Goal: Information Seeking & Learning: Learn about a topic

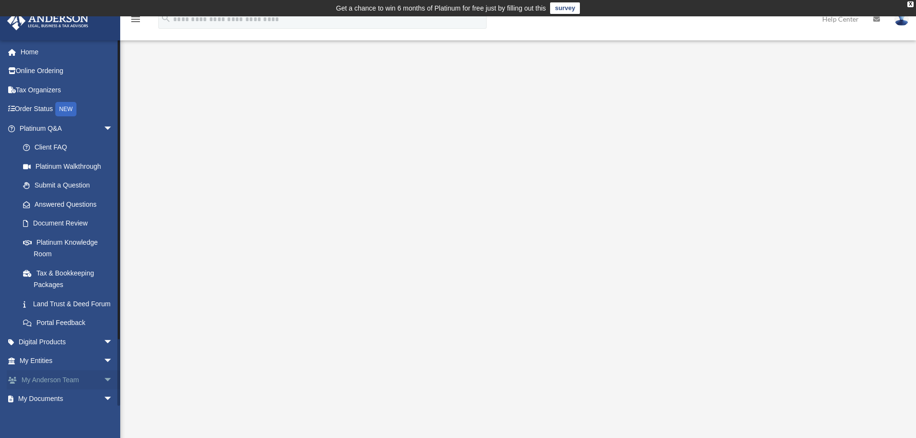
click at [55, 389] on link "My Anderson Team arrow_drop_down" at bounding box center [67, 379] width 121 height 19
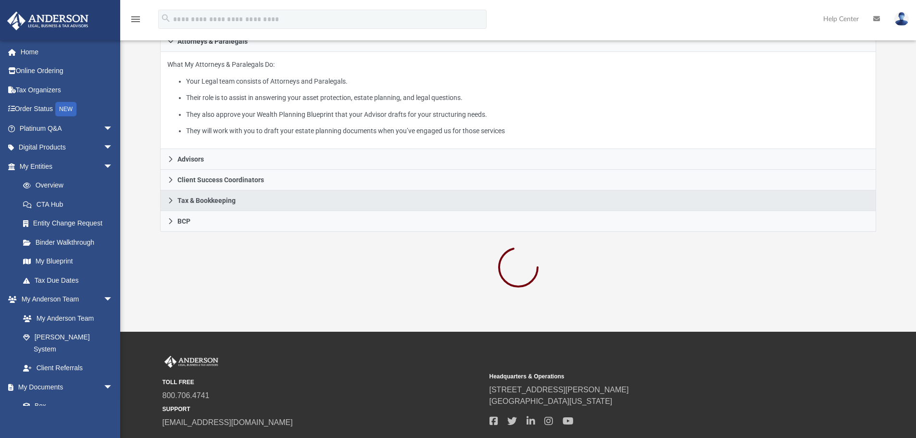
scroll to position [192, 0]
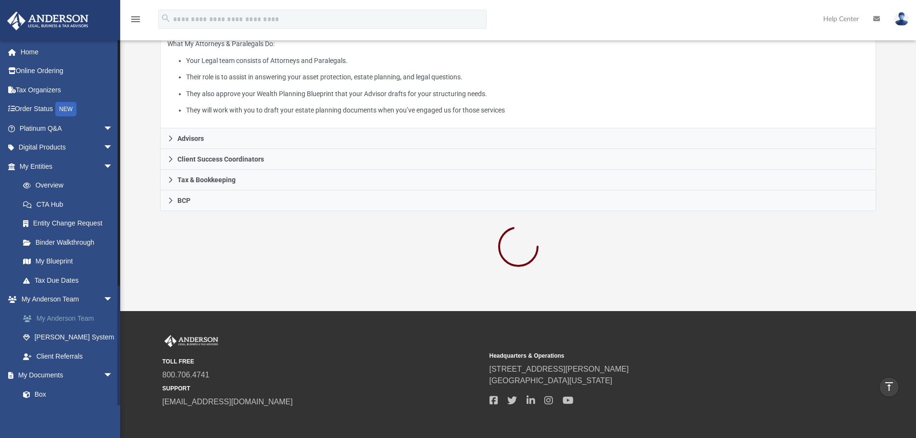
click at [61, 321] on link "My Anderson Team" at bounding box center [70, 318] width 114 height 19
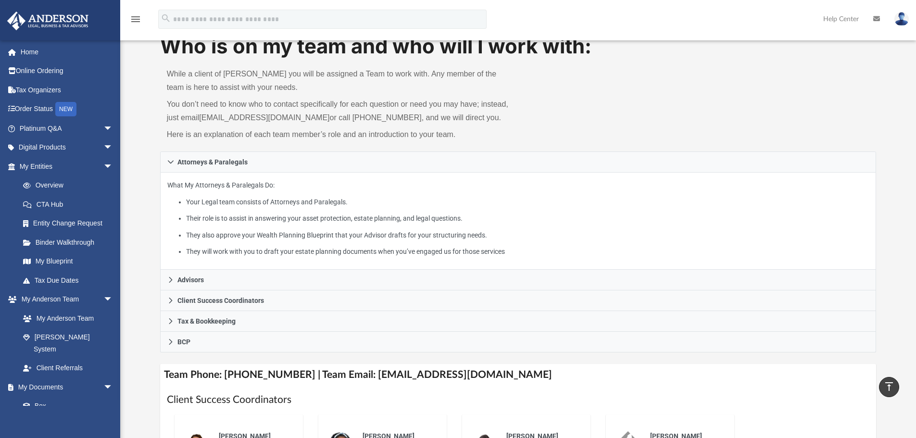
scroll to position [100, 0]
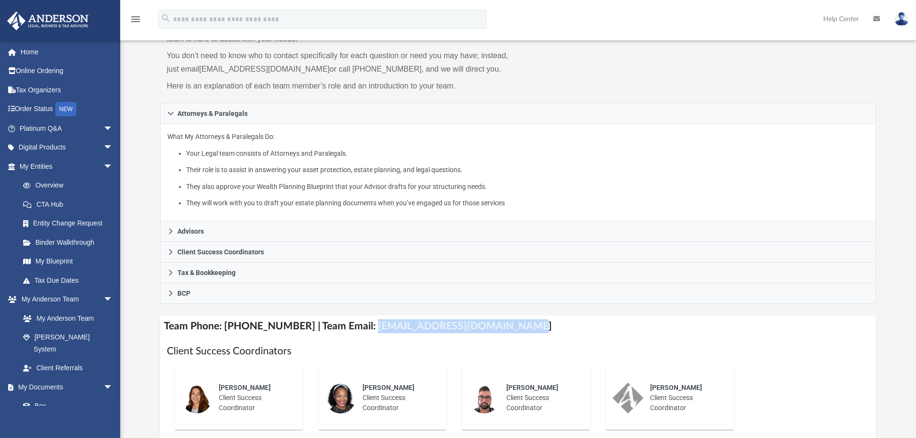
drag, startPoint x: 512, startPoint y: 326, endPoint x: 358, endPoint y: 326, distance: 154.3
click at [358, 326] on h4 "Team Phone: [PHONE_NUMBER] | Team Email: [EMAIL_ADDRESS][DOMAIN_NAME]" at bounding box center [518, 326] width 716 height 22
drag, startPoint x: 369, startPoint y: 326, endPoint x: 372, endPoint y: 361, distance: 35.7
click at [372, 361] on div "Rose Goodman Client Success Coordinator" at bounding box center [383, 397] width 144 height 79
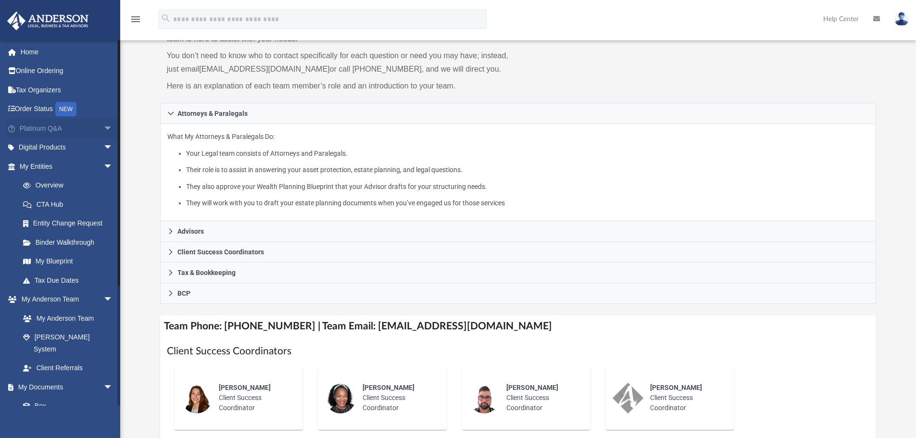
click at [92, 126] on link "Platinum Q&A arrow_drop_down" at bounding box center [67, 128] width 121 height 19
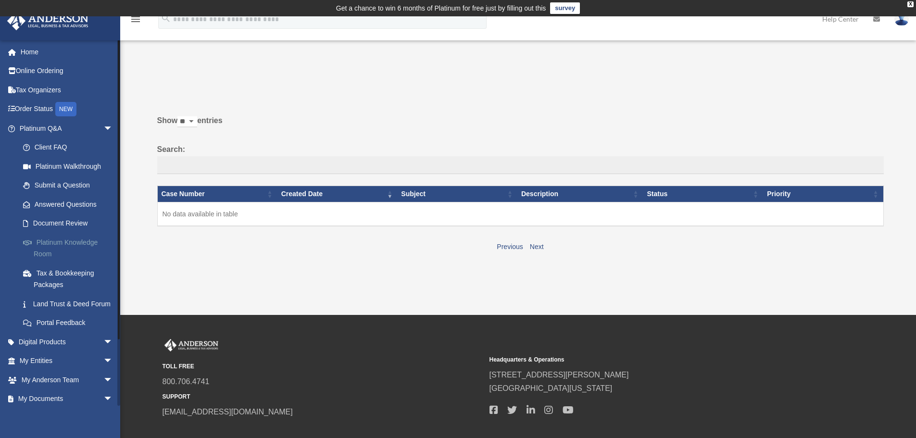
click at [84, 239] on link "Platinum Knowledge Room" at bounding box center [70, 248] width 114 height 31
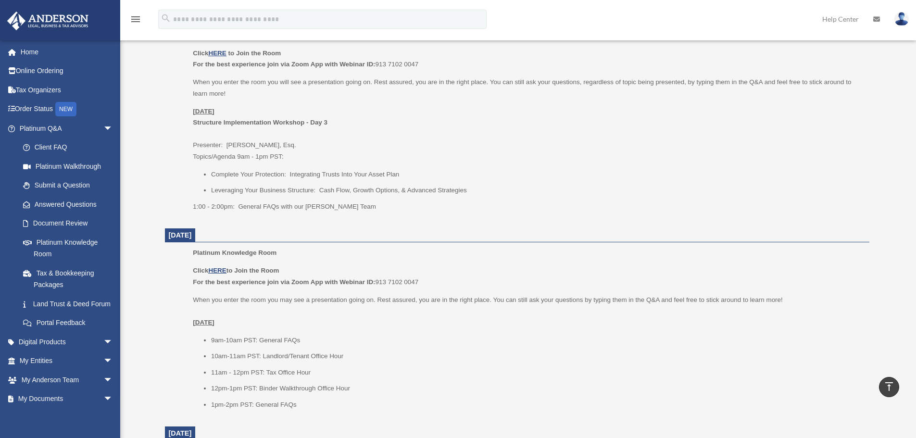
scroll to position [288, 0]
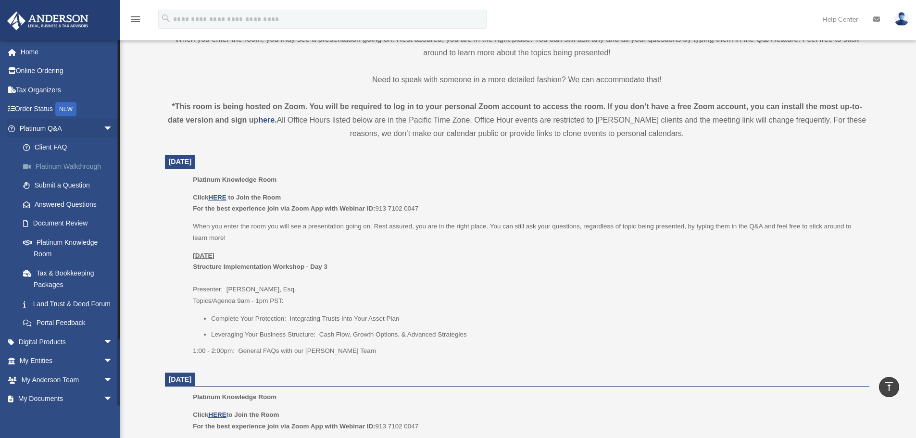
click at [63, 166] on link "Platinum Walkthrough" at bounding box center [70, 166] width 114 height 19
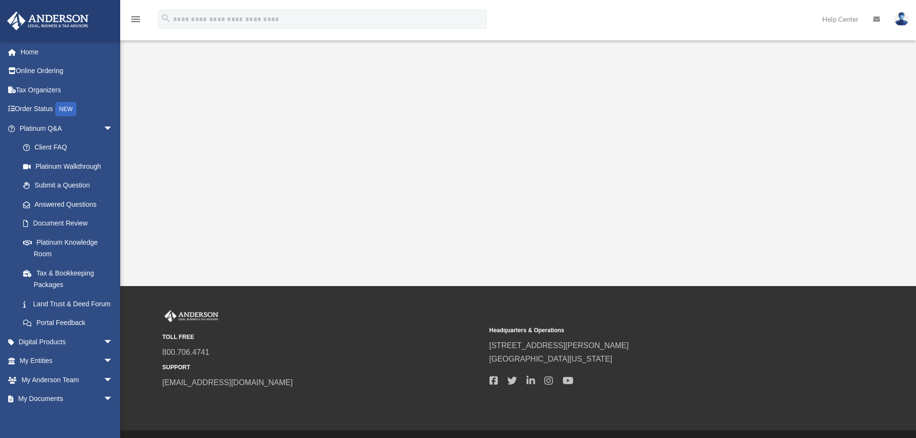
scroll to position [203, 0]
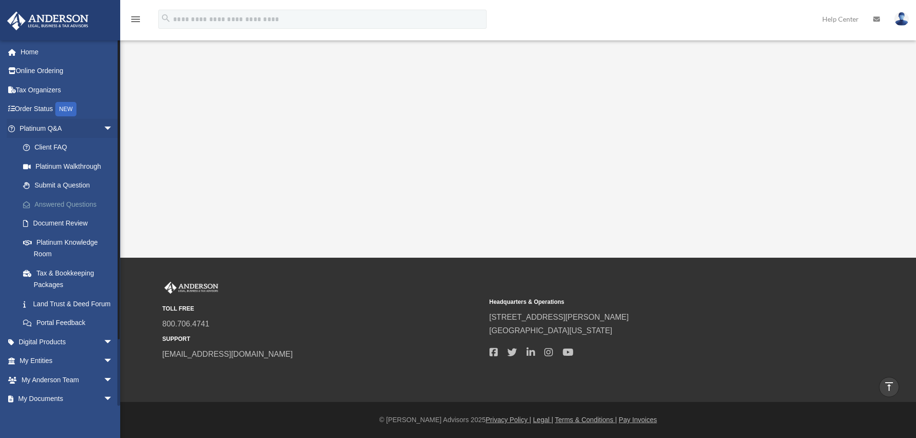
click at [54, 209] on link "Answered Questions" at bounding box center [70, 204] width 114 height 19
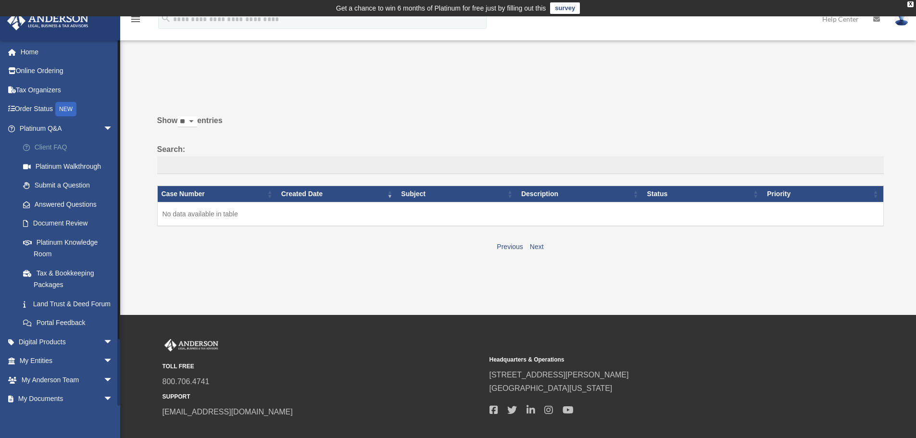
click at [37, 144] on link "Client FAQ" at bounding box center [70, 147] width 114 height 19
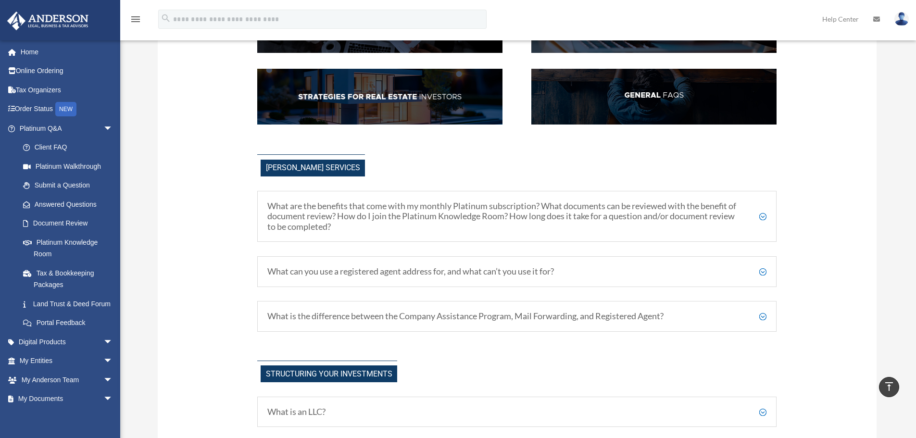
scroll to position [288, 0]
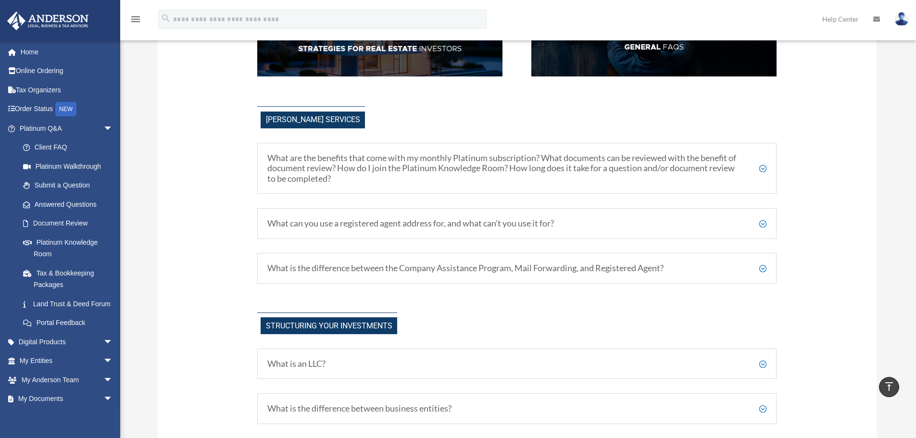
click at [761, 173] on h5 "What are the benefits that come with my monthly Platinum subscription? What doc…" at bounding box center [516, 168] width 499 height 31
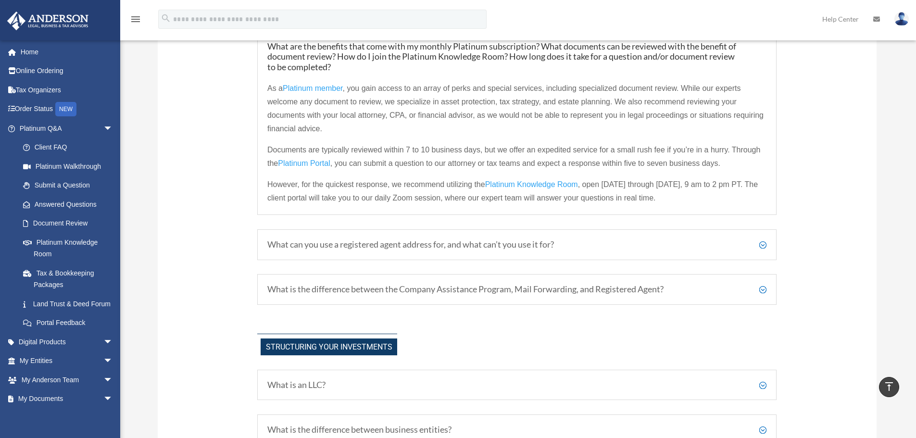
scroll to position [433, 0]
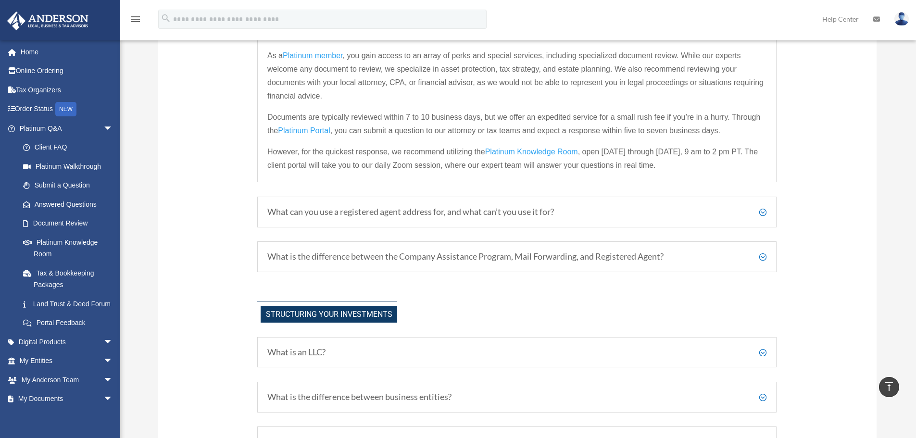
click at [573, 215] on h5 "What can you use a registered agent address for, and what can’t you use it for?" at bounding box center [516, 212] width 499 height 11
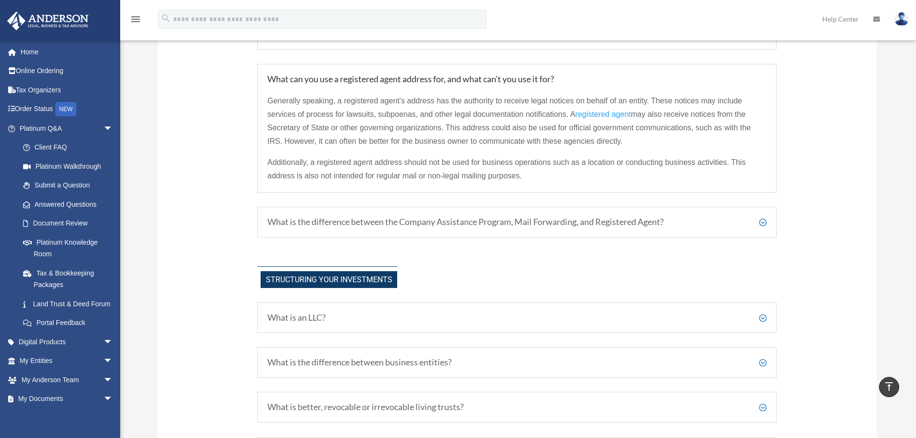
click at [588, 224] on h5 "What is the difference between the Company Assistance Program, Mail Forwarding,…" at bounding box center [516, 222] width 499 height 11
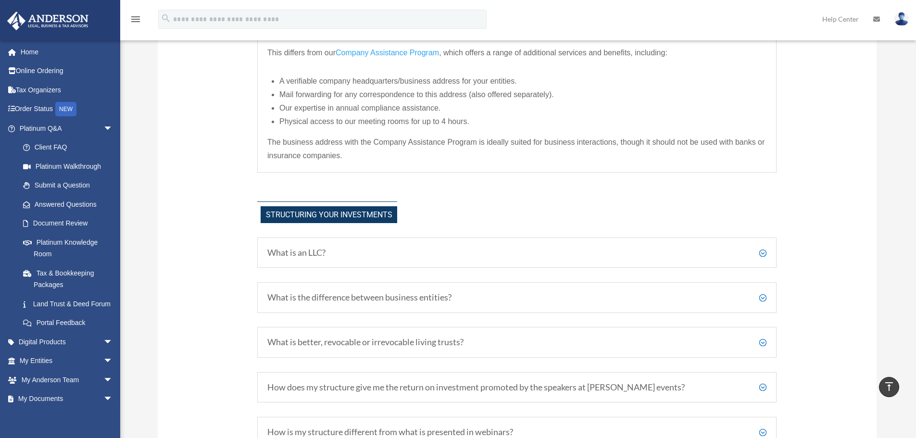
scroll to position [625, 0]
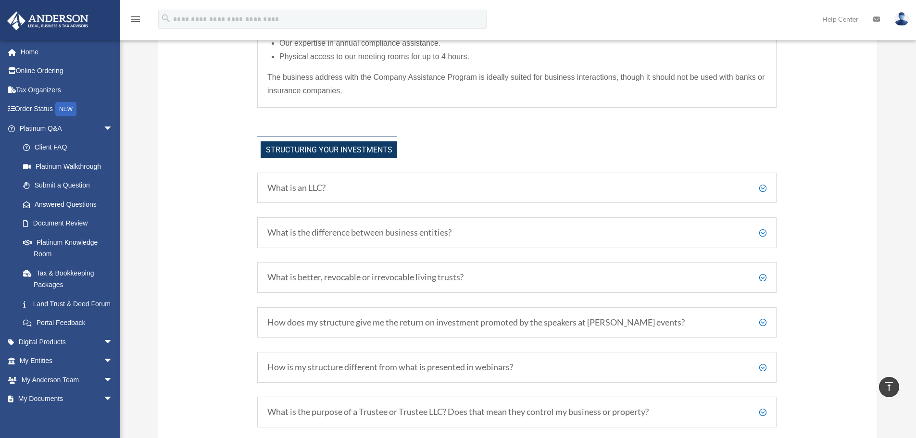
click at [583, 234] on h5 "What is the difference between business entities?" at bounding box center [516, 232] width 499 height 11
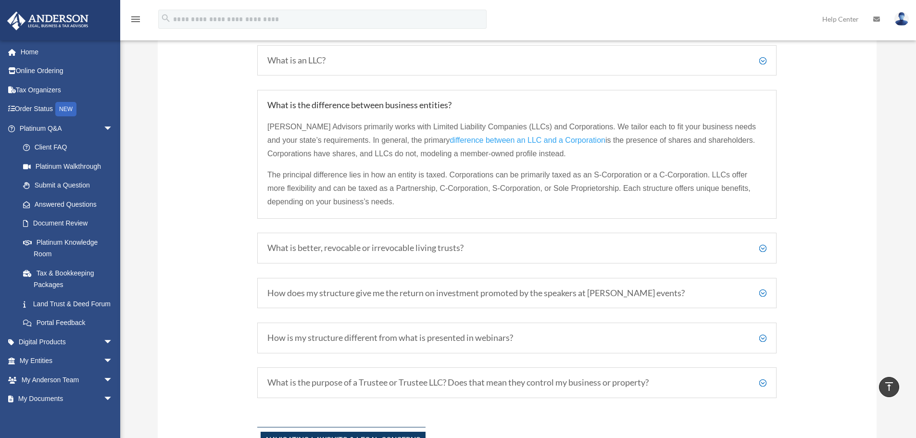
scroll to position [769, 0]
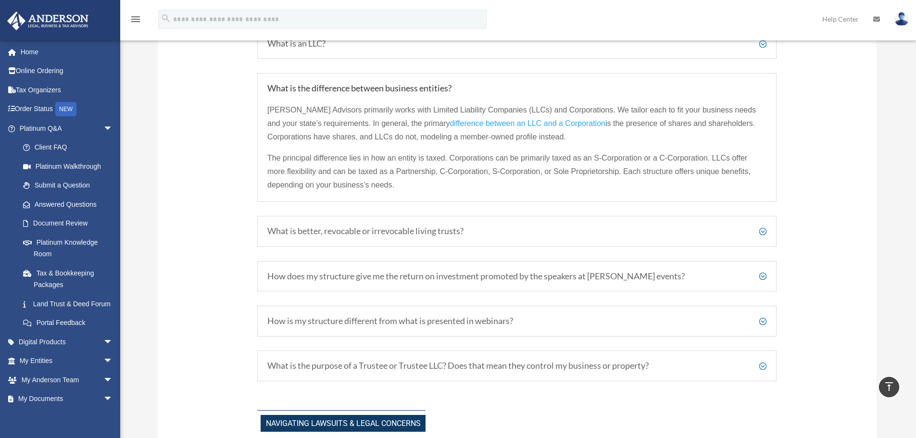
click at [489, 239] on div "What is better, revocable or irrevocable living trusts? Revocable trusts allow …" at bounding box center [516, 231] width 519 height 31
click at [760, 230] on h5 "What is better, revocable or irrevocable living trusts?" at bounding box center [516, 231] width 499 height 11
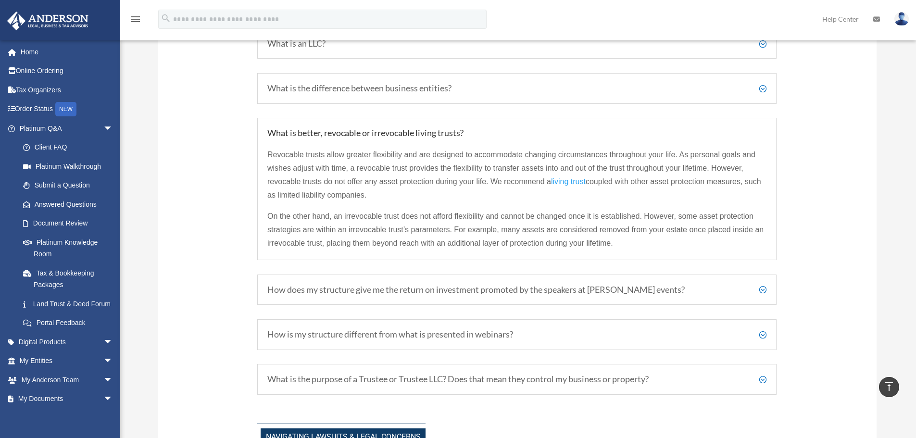
click at [593, 292] on h5 "How does my structure give me the return on investment promoted by the speakers…" at bounding box center [516, 290] width 499 height 11
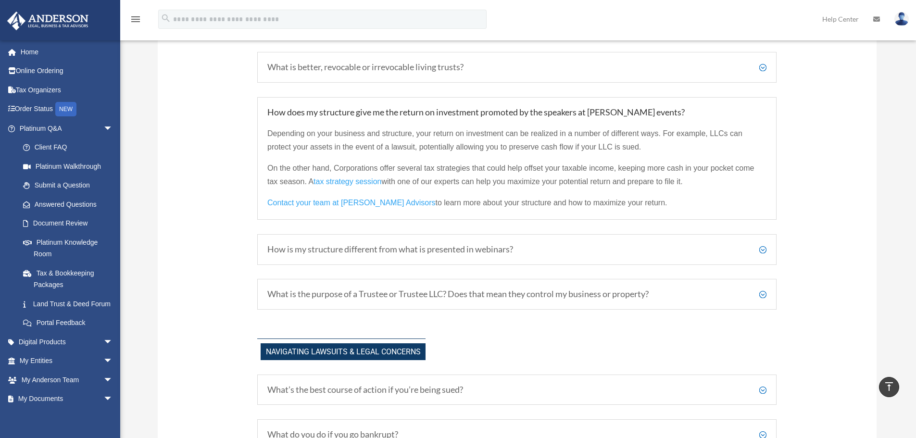
scroll to position [865, 0]
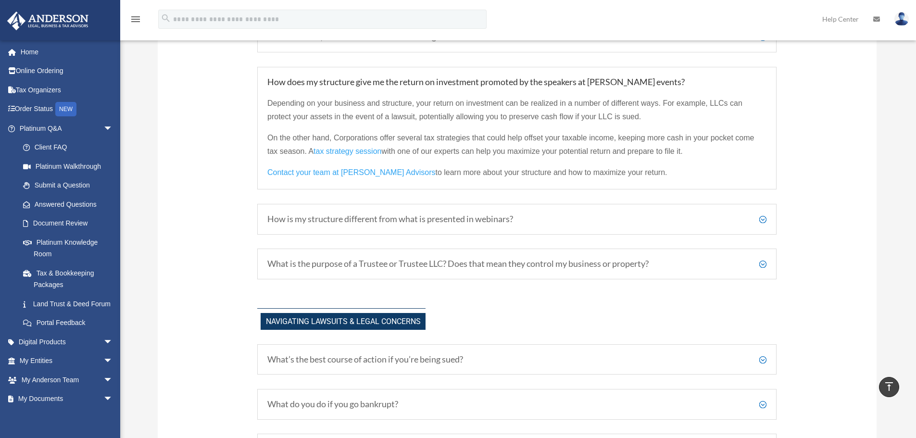
click at [529, 224] on h5 "How is my structure different from what is presented in webinars?" at bounding box center [516, 219] width 499 height 11
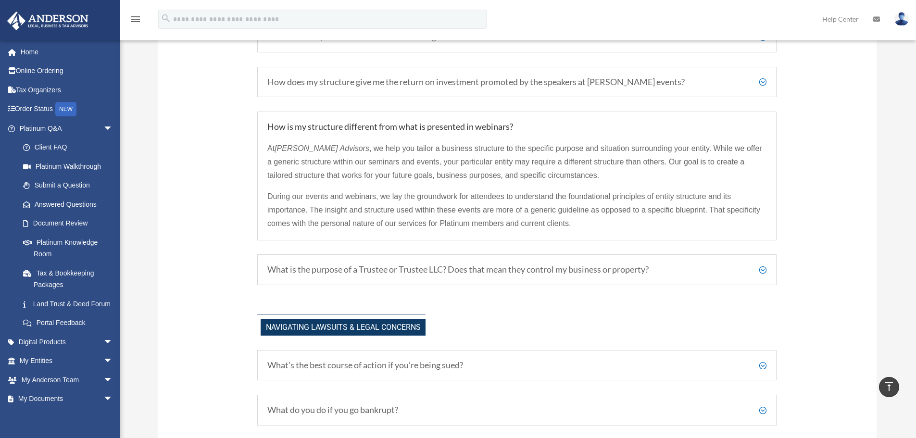
click at [472, 275] on div "What is the purpose of a Trustee or Trustee LLC? Does that mean they control my…" at bounding box center [516, 269] width 519 height 31
click at [614, 266] on h5 "What is the purpose of a Trustee or Trustee LLC? Does that mean they control my…" at bounding box center [516, 269] width 499 height 11
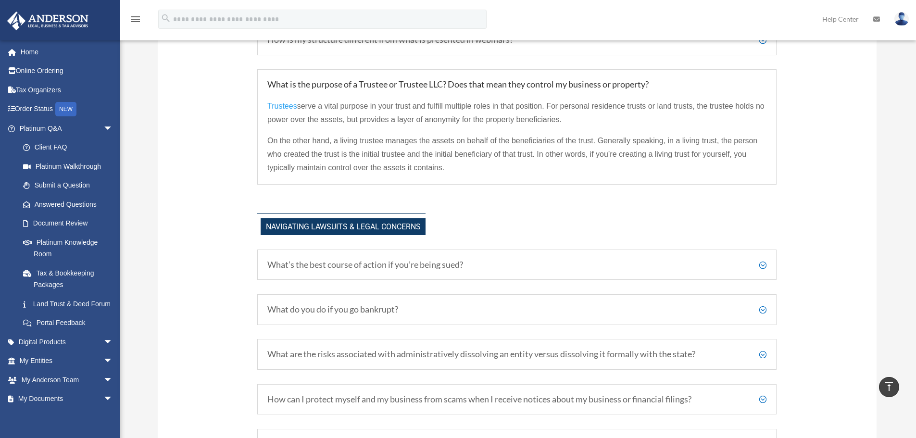
scroll to position [961, 0]
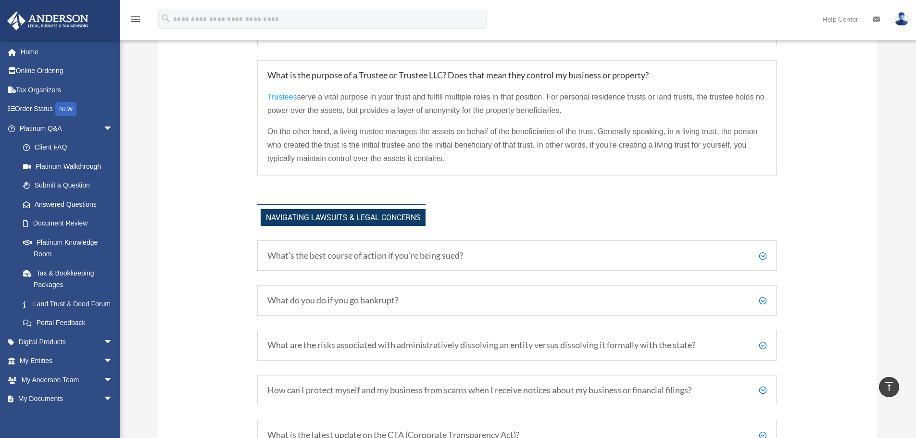
click at [443, 259] on h5 "What’s the best course of action if you’re being sued?" at bounding box center [516, 255] width 499 height 11
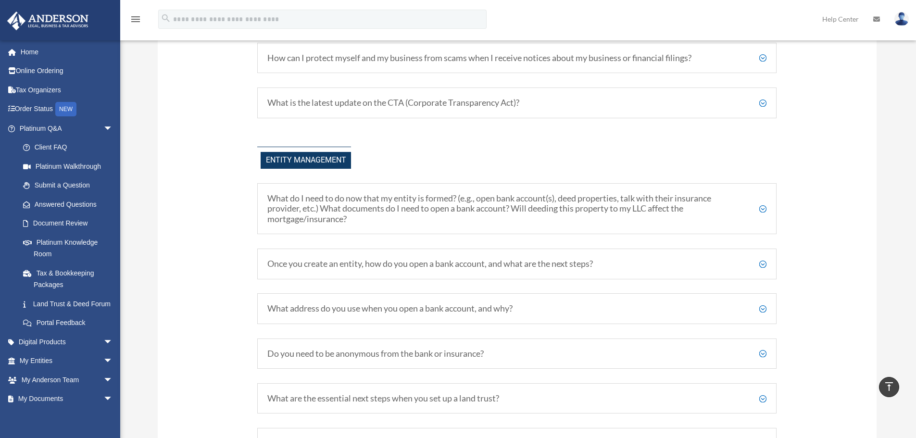
scroll to position [1394, 0]
click at [718, 214] on h5 "What do I need to do now that my entity is formed? (e.g., open bank account(s),…" at bounding box center [516, 206] width 499 height 31
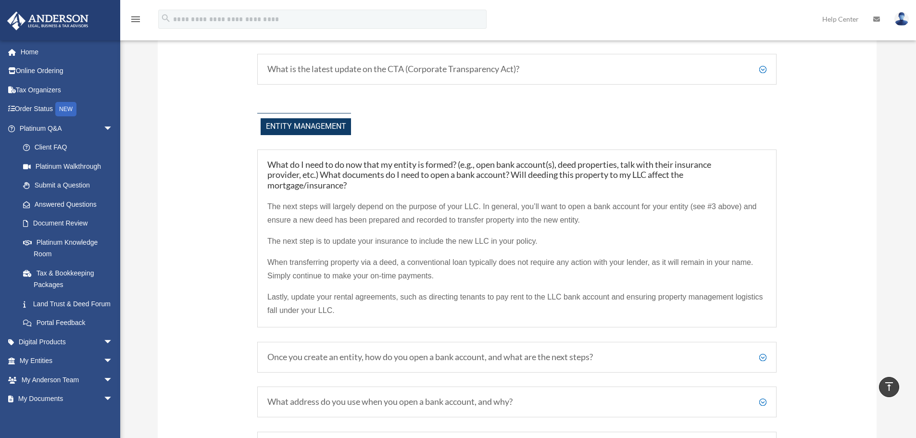
scroll to position [1442, 0]
